Goal: Find specific page/section: Find specific page/section

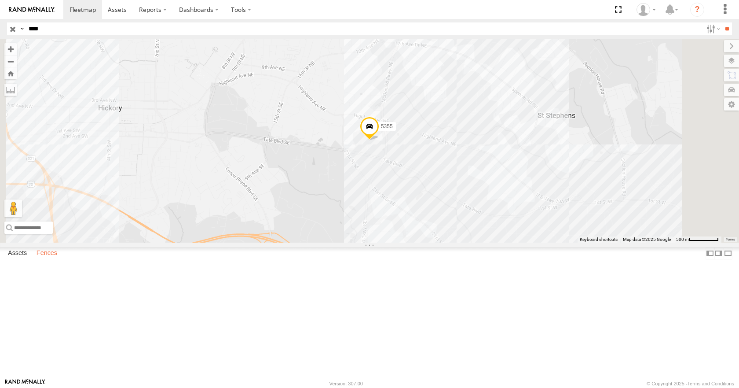
click at [53, 260] on label "Fences" at bounding box center [46, 253] width 29 height 12
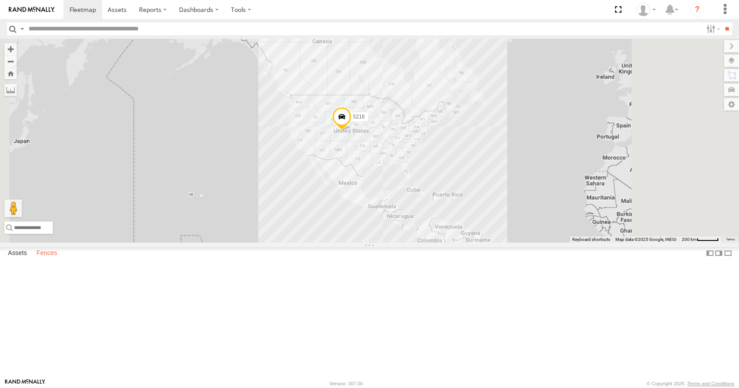
click at [48, 260] on label "Fences" at bounding box center [46, 253] width 29 height 12
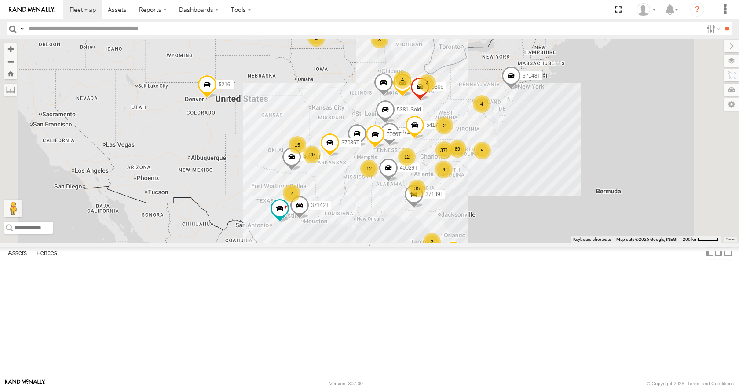
scroll to position [440, 0]
click at [0, 0] on div "HIGH POINT FOAM" at bounding box center [0, 0] width 0 height 0
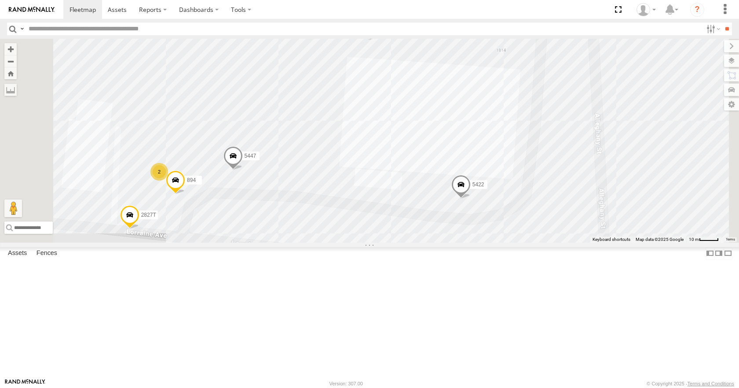
drag, startPoint x: 577, startPoint y: 251, endPoint x: 619, endPoint y: 132, distance: 125.5
click at [619, 132] on div "5372 5447 5378 2827T 5237 1202 1474 5422 5169 4201 5373 1142 894 408 4184 2" at bounding box center [369, 140] width 739 height 203
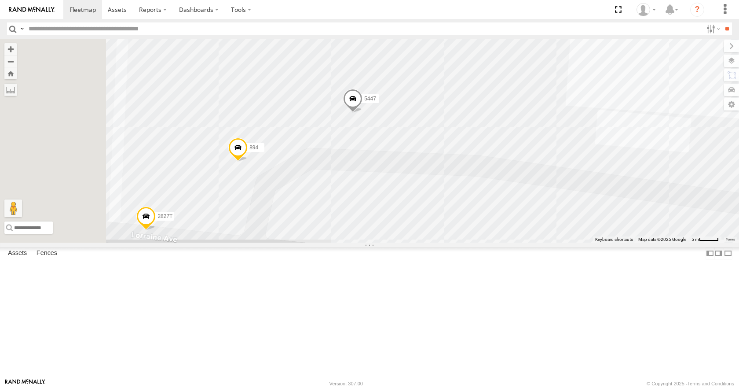
drag, startPoint x: 430, startPoint y: 249, endPoint x: 716, endPoint y: 159, distance: 299.3
click at [716, 159] on div "5372 5447 5378 2827T 5237 1202 1474 5422 5169 4201 5373 1142 894 408 4184 4122 …" at bounding box center [369, 140] width 739 height 203
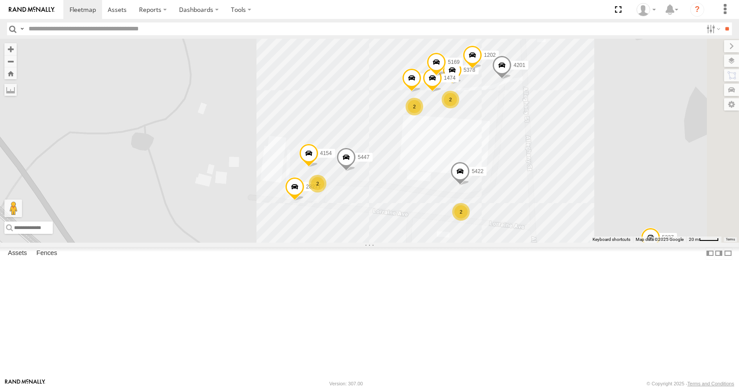
drag, startPoint x: 685, startPoint y: 164, endPoint x: 556, endPoint y: 208, distance: 136.2
click at [556, 208] on div "5372 5447 5378 2827T 5237 1202 1474 5422 5169 4201 2 2 2 2 4154" at bounding box center [369, 140] width 739 height 203
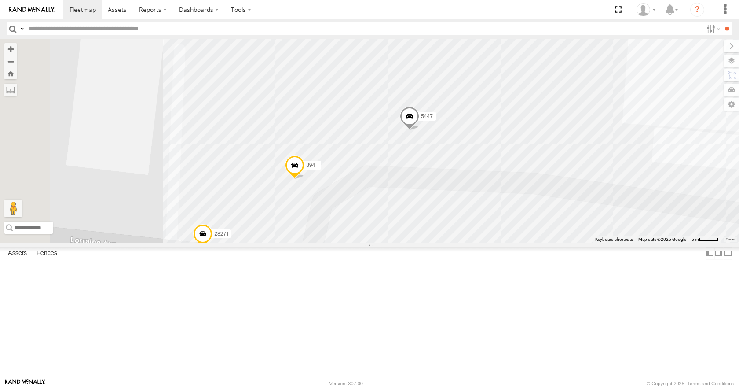
drag, startPoint x: 478, startPoint y: 234, endPoint x: 660, endPoint y: 220, distance: 182.7
click at [660, 220] on div "5372 5447 5378 2827T 5237 1202 1474 5422 5169 4201 5373 1142 894 408 4122 4184 …" at bounding box center [369, 140] width 739 height 203
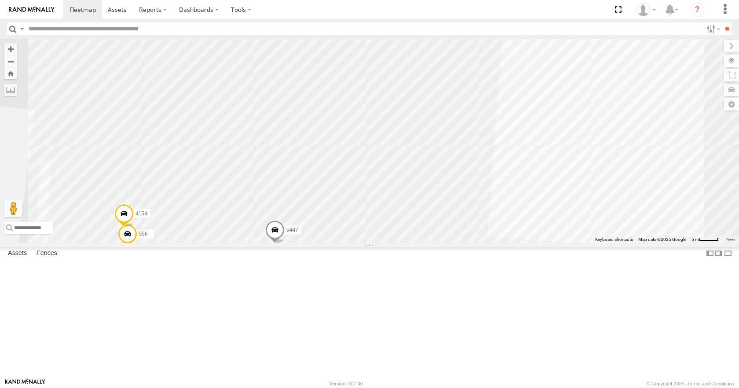
drag, startPoint x: 726, startPoint y: 184, endPoint x: 585, endPoint y: 306, distance: 186.6
click at [585, 242] on div "5372 5447 5378 2827T 5237 1202 1474 5422 5169 4201 5373 1142 894 408 4122 4184 …" at bounding box center [369, 140] width 739 height 203
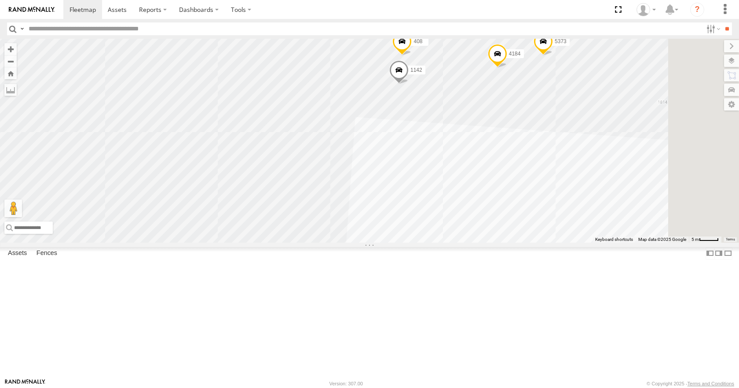
drag, startPoint x: 670, startPoint y: 211, endPoint x: 526, endPoint y: 276, distance: 157.3
click at [515, 242] on div "5372 5447 5378 2827T 5237 1202 1474 5422 5169 4201 5373 1142 894 408 4122 4184 …" at bounding box center [369, 140] width 739 height 203
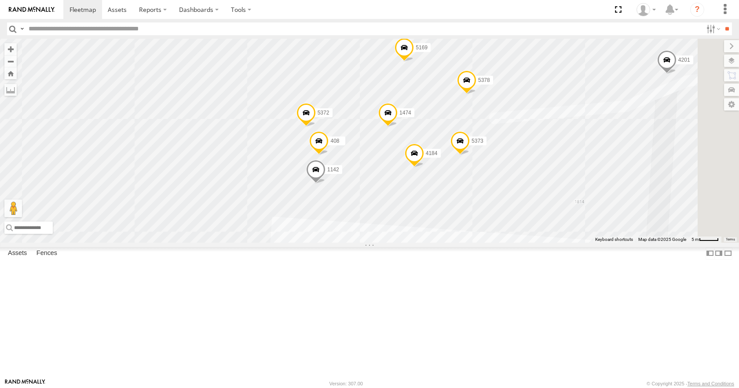
drag, startPoint x: 637, startPoint y: 172, endPoint x: 569, endPoint y: 265, distance: 115.5
click at [570, 242] on div "5372 5447 5378 2827T 5237 1202 1474 5422 5169 4201 5373 1142 894 408 4122 4184 …" at bounding box center [369, 140] width 739 height 203
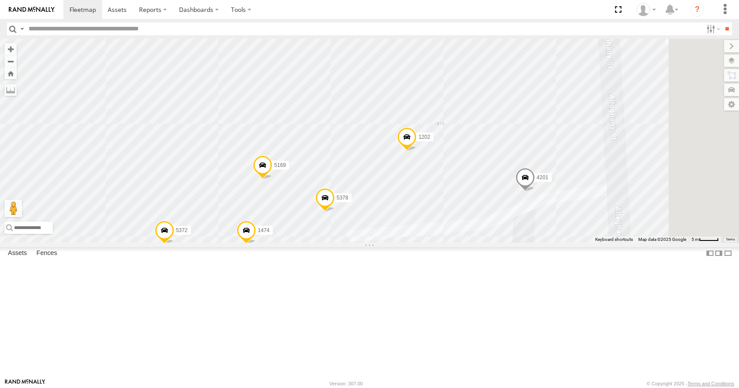
drag, startPoint x: 643, startPoint y: 168, endPoint x: 525, endPoint y: 259, distance: 149.0
click at [502, 242] on div "5372 5447 5378 2827T 5237 1202 1474 5422 5169 4201 5373 1142 894 408 4122 4184 …" at bounding box center [369, 140] width 739 height 203
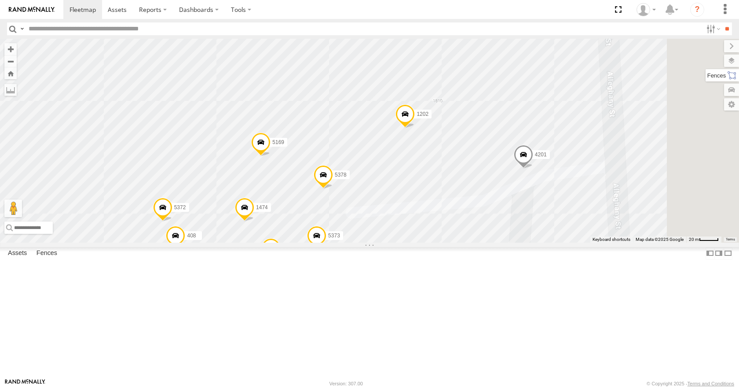
scroll to position [0, 0]
